Goal: Task Accomplishment & Management: Manage account settings

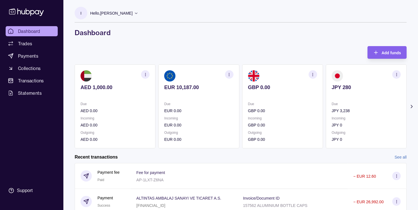
click at [206, 55] on div "Add funds AED 1,000.00 Due AED 0.00 Incoming AED 0.00 Outgoing AED 0.00 EUR 10,…" at bounding box center [241, 97] width 332 height 102
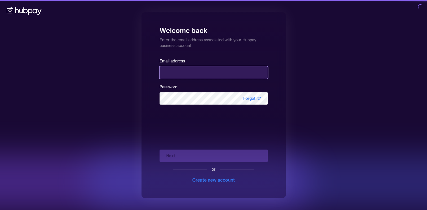
type input "**********"
